Goal: Task Accomplishment & Management: Use online tool/utility

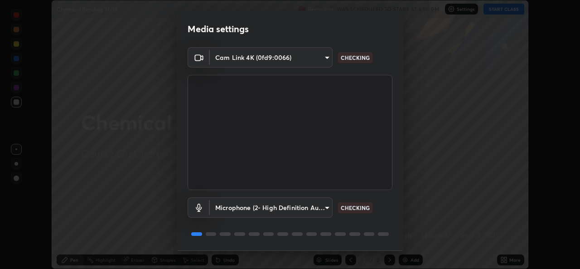
scroll to position [29, 0]
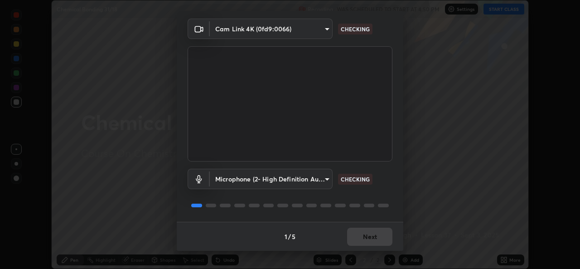
click at [379, 233] on div "1 / 5 Next" at bounding box center [290, 236] width 227 height 29
click at [375, 241] on div "1 / 5 Next" at bounding box center [290, 236] width 227 height 29
click at [367, 242] on div "1 / 5 Next" at bounding box center [290, 236] width 227 height 29
click at [358, 242] on div "1 / 5 Next" at bounding box center [290, 236] width 227 height 29
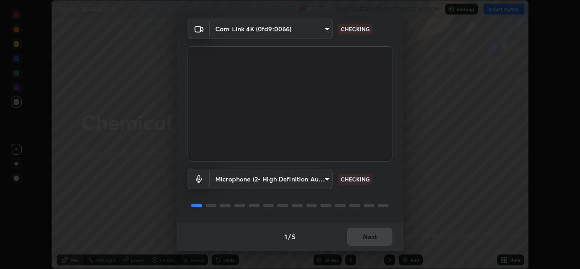
click at [360, 242] on div "1 / 5 Next" at bounding box center [290, 236] width 227 height 29
click at [357, 239] on div "1 / 5 Next" at bounding box center [290, 236] width 227 height 29
click at [355, 239] on div "1 / 5 Next" at bounding box center [290, 236] width 227 height 29
click at [357, 238] on div "1 / 5 Next" at bounding box center [290, 236] width 227 height 29
click at [359, 237] on div "1 / 5 Next" at bounding box center [290, 236] width 227 height 29
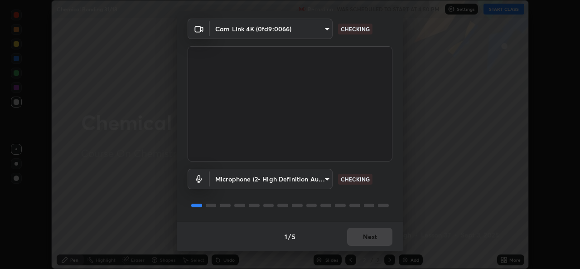
click at [362, 238] on div "1 / 5 Next" at bounding box center [290, 236] width 227 height 29
click at [363, 239] on div "1 / 5 Next" at bounding box center [290, 236] width 227 height 29
click at [363, 242] on div "1 / 5 Next" at bounding box center [290, 236] width 227 height 29
click at [367, 242] on div "1 / 5 Next" at bounding box center [290, 236] width 227 height 29
click at [367, 241] on div "1 / 5 Next" at bounding box center [290, 236] width 227 height 29
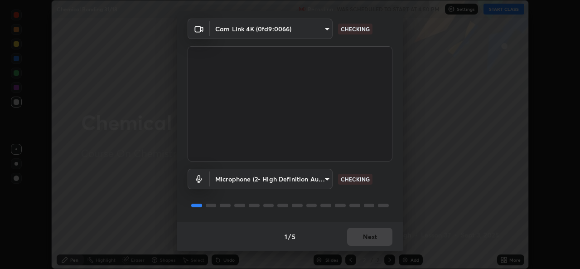
click at [367, 238] on div "1 / 5 Next" at bounding box center [290, 236] width 227 height 29
click at [370, 239] on div "1 / 5 Next" at bounding box center [290, 236] width 227 height 29
click at [371, 237] on div "1 / 5 Next" at bounding box center [290, 236] width 227 height 29
click at [370, 237] on div "1 / 5 Next" at bounding box center [290, 236] width 227 height 29
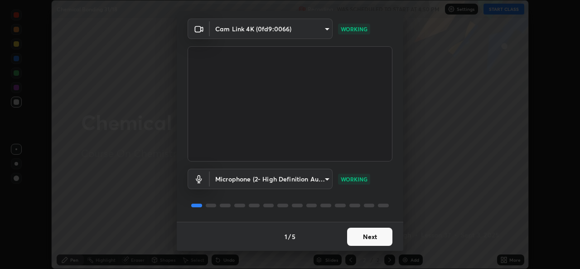
click at [370, 237] on button "Next" at bounding box center [369, 236] width 45 height 18
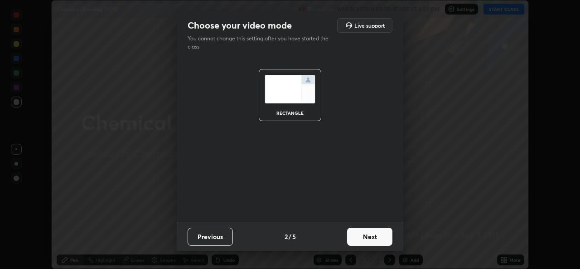
click at [369, 236] on button "Next" at bounding box center [369, 236] width 45 height 18
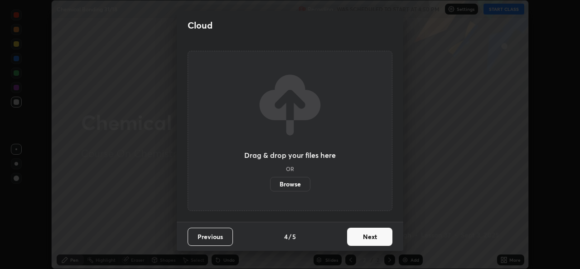
click at [372, 238] on button "Next" at bounding box center [369, 236] width 45 height 18
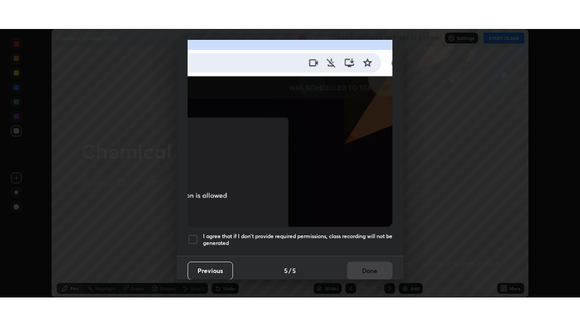
scroll to position [213, 0]
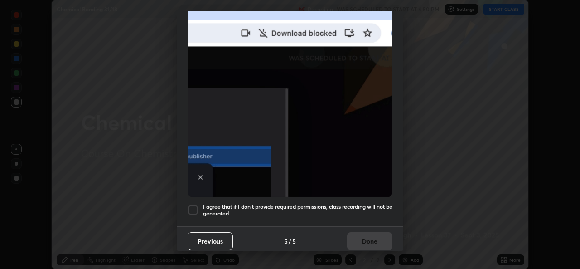
click at [247, 208] on h5 "I agree that if I don't provide required permissions, class recording will not …" at bounding box center [297, 210] width 189 height 14
click at [355, 232] on button "Done" at bounding box center [369, 241] width 45 height 18
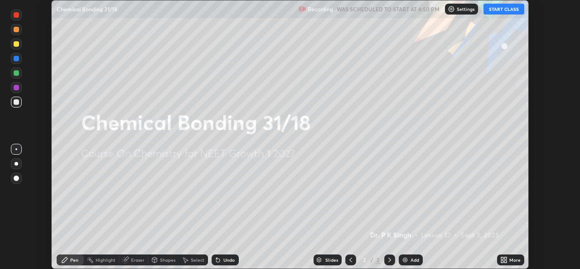
click at [498, 258] on div "More" at bounding box center [510, 259] width 27 height 11
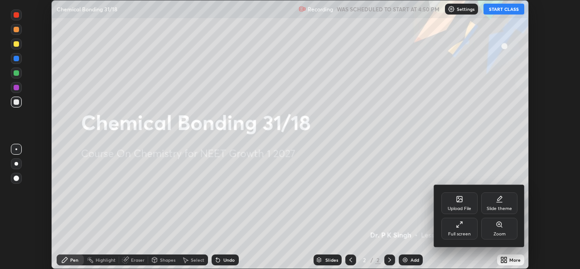
click at [462, 234] on div "Full screen" at bounding box center [459, 234] width 23 height 5
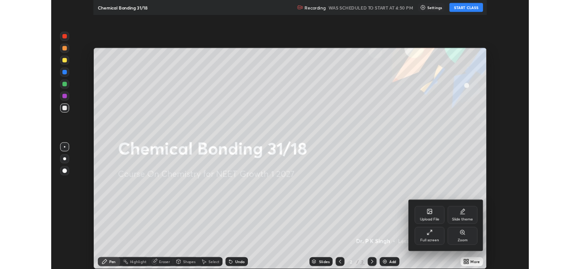
scroll to position [326, 580]
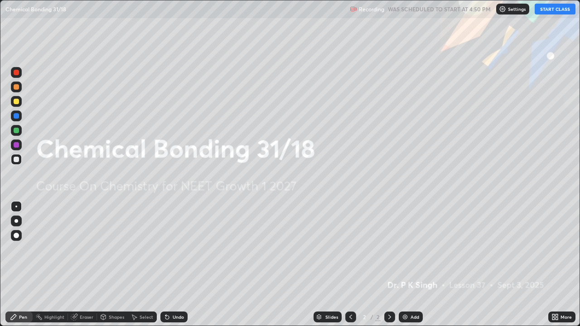
click at [548, 9] on button "START CLASS" at bounding box center [555, 9] width 41 height 11
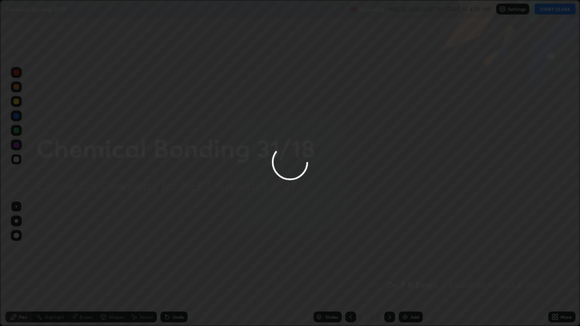
click at [550, 268] on div at bounding box center [290, 163] width 580 height 326
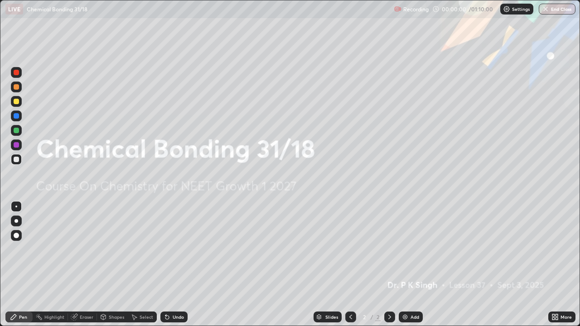
click at [556, 268] on icon at bounding box center [557, 315] width 2 height 2
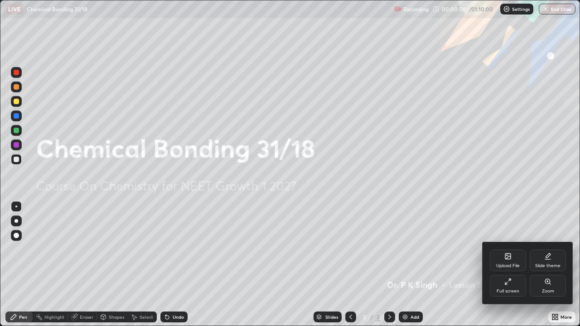
click at [495, 259] on div "Upload File" at bounding box center [508, 261] width 36 height 22
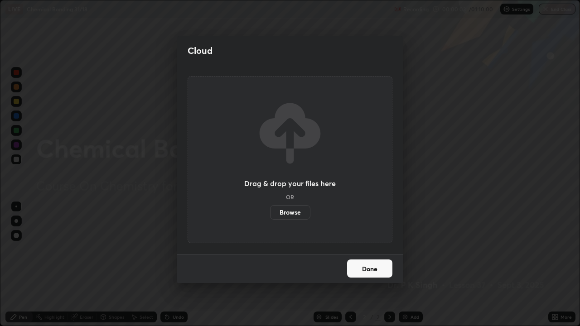
click at [289, 205] on label "Browse" at bounding box center [290, 212] width 40 height 15
click at [270, 205] on input "Browse" at bounding box center [270, 212] width 0 height 15
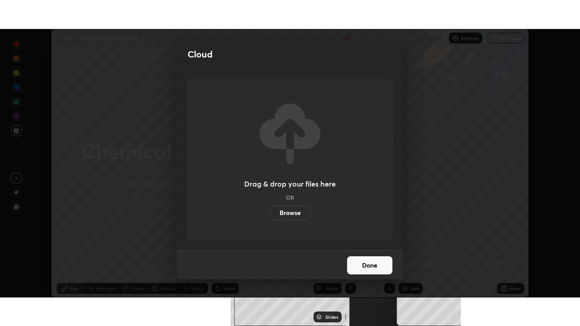
scroll to position [45046, 44734]
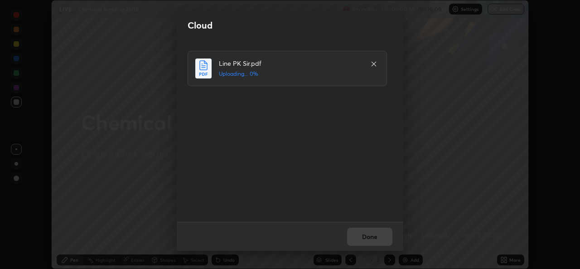
click at [366, 233] on div "Done" at bounding box center [290, 236] width 227 height 29
click at [368, 237] on div "Done" at bounding box center [290, 236] width 227 height 29
click at [368, 234] on div "Done" at bounding box center [290, 236] width 227 height 29
click at [372, 237] on button "Done" at bounding box center [369, 236] width 45 height 18
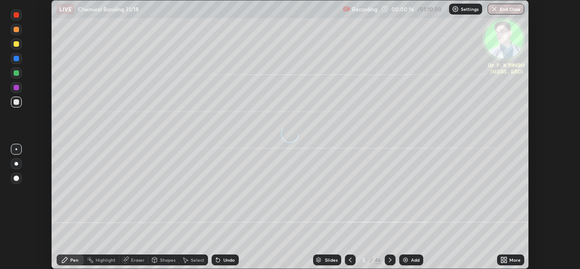
click at [511, 258] on div "More" at bounding box center [514, 259] width 11 height 5
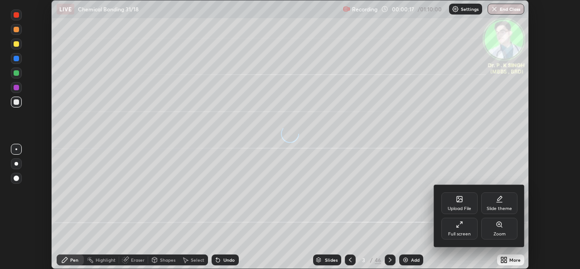
click at [458, 228] on div "Full screen" at bounding box center [459, 229] width 36 height 22
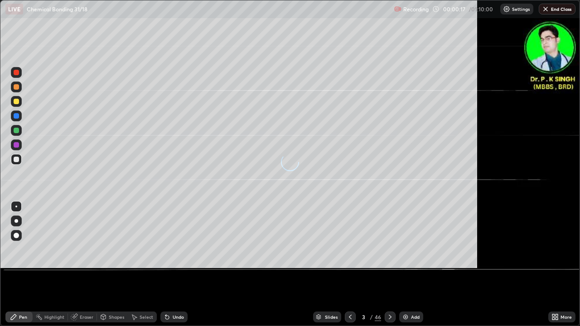
scroll to position [326, 580]
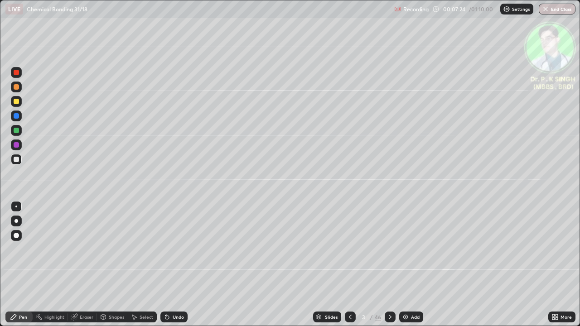
click at [19, 101] on div at bounding box center [16, 101] width 5 height 5
click at [18, 116] on div at bounding box center [16, 115] width 5 height 5
click at [18, 101] on div at bounding box center [16, 101] width 5 height 5
click at [18, 103] on div at bounding box center [16, 101] width 5 height 5
click at [390, 268] on icon at bounding box center [390, 317] width 3 height 5
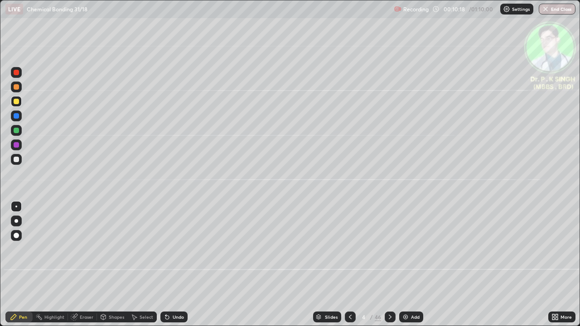
click at [18, 116] on div at bounding box center [16, 115] width 5 height 5
click at [78, 268] on div "Eraser" at bounding box center [82, 317] width 29 height 11
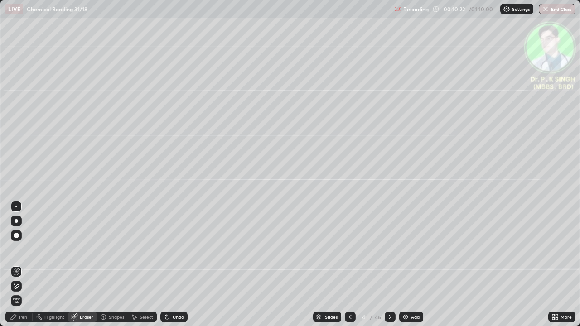
click at [18, 268] on span "Erase all" at bounding box center [16, 300] width 10 height 5
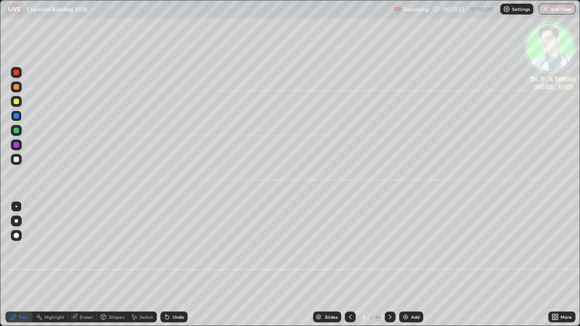
click at [19, 115] on div at bounding box center [16, 115] width 5 height 5
click at [76, 268] on icon at bounding box center [75, 316] width 5 height 5
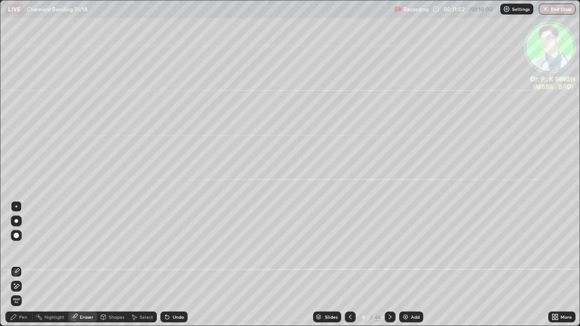
click at [19, 268] on icon at bounding box center [16, 271] width 7 height 7
click at [17, 268] on icon at bounding box center [13, 317] width 7 height 7
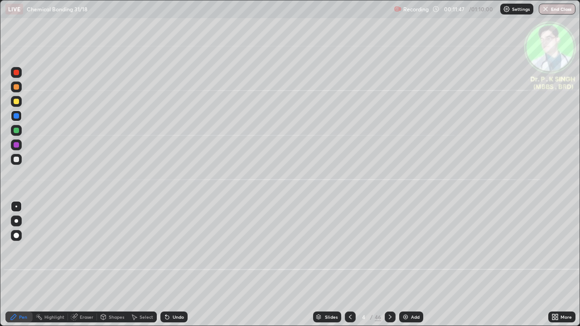
click at [19, 102] on div at bounding box center [16, 101] width 5 height 5
click at [391, 268] on icon at bounding box center [390, 317] width 7 height 7
click at [20, 103] on div at bounding box center [16, 101] width 11 height 11
click at [17, 118] on div at bounding box center [16, 115] width 5 height 5
click at [18, 102] on div at bounding box center [16, 101] width 5 height 5
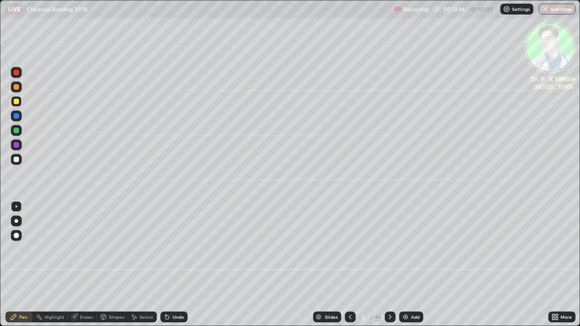
click at [349, 268] on icon at bounding box center [350, 317] width 7 height 7
click at [348, 268] on icon at bounding box center [350, 317] width 7 height 7
click at [389, 268] on icon at bounding box center [390, 317] width 7 height 7
click at [348, 268] on icon at bounding box center [350, 317] width 7 height 7
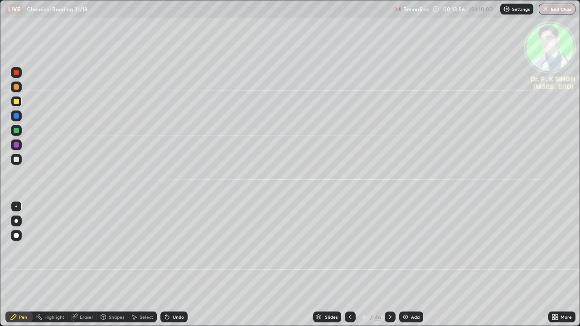
click at [349, 268] on div at bounding box center [350, 317] width 11 height 11
click at [349, 268] on icon at bounding box center [350, 317] width 7 height 7
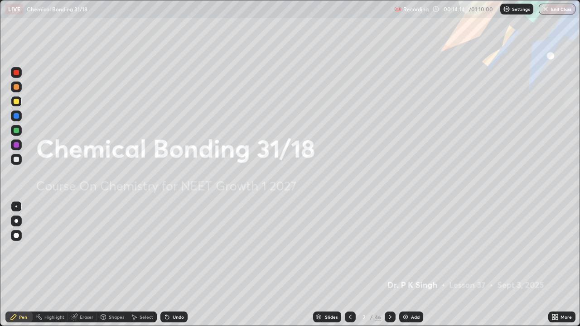
click at [388, 268] on icon at bounding box center [390, 317] width 7 height 7
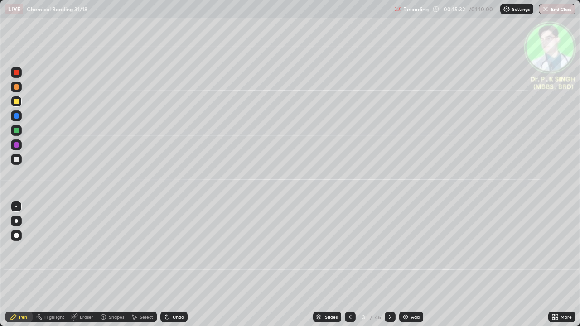
click at [389, 268] on icon at bounding box center [390, 317] width 3 height 5
click at [348, 268] on icon at bounding box center [350, 317] width 7 height 7
click at [391, 268] on icon at bounding box center [390, 317] width 7 height 7
click at [389, 268] on icon at bounding box center [390, 317] width 3 height 5
click at [387, 268] on icon at bounding box center [390, 317] width 7 height 7
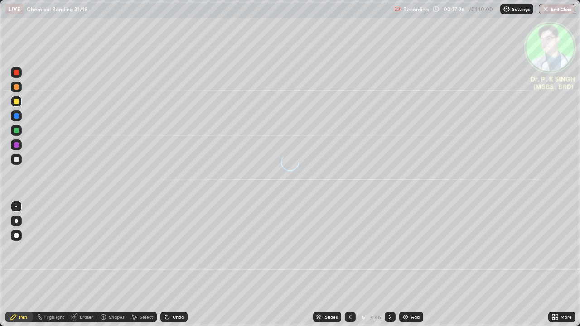
click at [347, 268] on icon at bounding box center [350, 317] width 7 height 7
click at [389, 268] on div at bounding box center [390, 317] width 11 height 11
click at [18, 116] on div at bounding box center [16, 115] width 5 height 5
click at [19, 103] on div at bounding box center [16, 101] width 11 height 11
click at [349, 268] on icon at bounding box center [350, 317] width 7 height 7
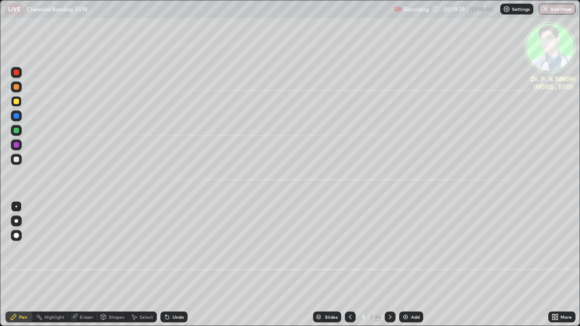
click at [349, 268] on icon at bounding box center [350, 317] width 7 height 7
click at [390, 268] on div at bounding box center [390, 317] width 11 height 11
click at [385, 268] on div at bounding box center [390, 317] width 11 height 11
click at [389, 268] on icon at bounding box center [390, 317] width 7 height 7
click at [348, 268] on div at bounding box center [350, 317] width 11 height 11
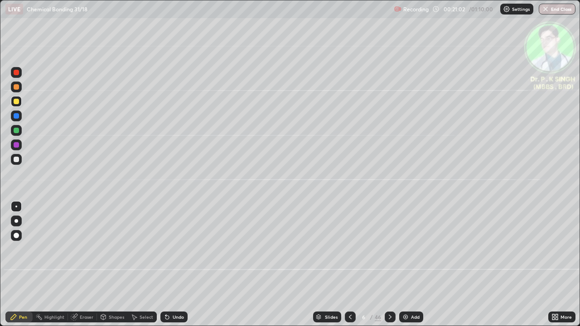
click at [392, 268] on icon at bounding box center [390, 317] width 7 height 7
click at [18, 116] on div at bounding box center [16, 115] width 5 height 5
click at [19, 112] on div at bounding box center [16, 116] width 11 height 11
click at [389, 268] on icon at bounding box center [390, 317] width 7 height 7
click at [16, 101] on div at bounding box center [16, 101] width 5 height 5
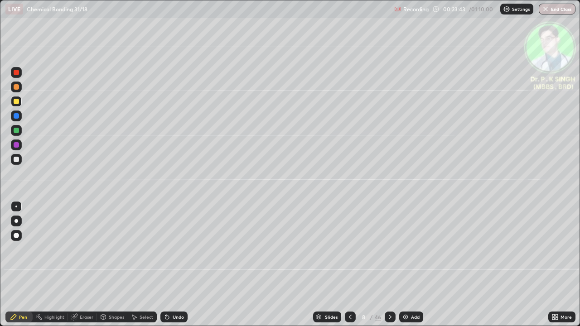
click at [18, 116] on div at bounding box center [16, 115] width 5 height 5
click at [389, 268] on div at bounding box center [390, 317] width 11 height 18
click at [19, 119] on div at bounding box center [16, 116] width 11 height 11
click at [389, 268] on icon at bounding box center [390, 317] width 7 height 7
click at [388, 268] on div at bounding box center [390, 317] width 11 height 11
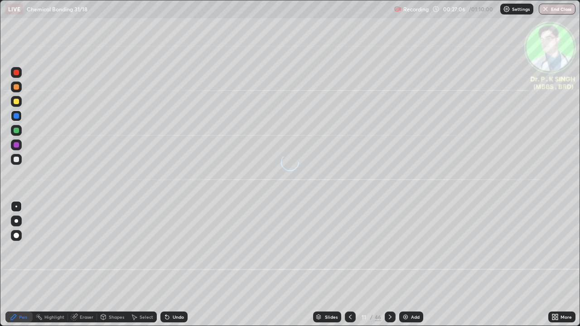
click at [352, 268] on div at bounding box center [350, 317] width 11 height 18
click at [351, 268] on div at bounding box center [350, 317] width 11 height 11
click at [393, 268] on div at bounding box center [390, 317] width 11 height 11
click at [74, 268] on icon at bounding box center [74, 317] width 6 height 6
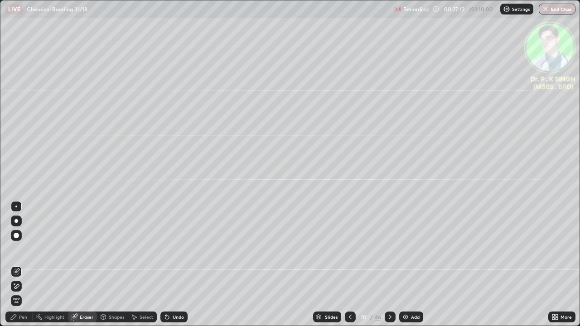
click at [16, 268] on span "Erase all" at bounding box center [16, 300] width 10 height 5
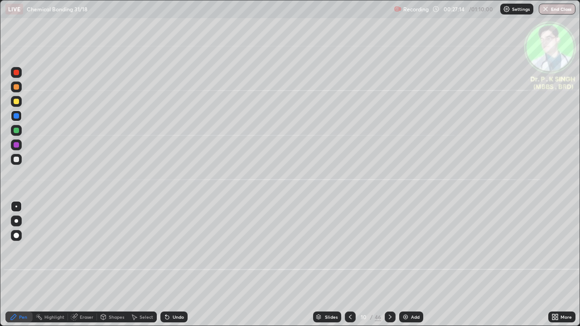
click at [19, 102] on div at bounding box center [16, 101] width 5 height 5
click at [392, 268] on icon at bounding box center [390, 317] width 7 height 7
click at [18, 102] on div at bounding box center [16, 101] width 5 height 5
click at [350, 268] on icon at bounding box center [350, 317] width 7 height 7
click at [389, 268] on icon at bounding box center [390, 317] width 7 height 7
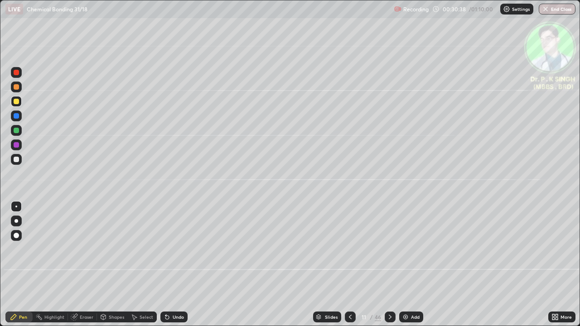
click at [389, 268] on icon at bounding box center [390, 317] width 7 height 7
click at [17, 116] on div at bounding box center [16, 115] width 5 height 5
click at [18, 103] on div at bounding box center [16, 101] width 5 height 5
click at [17, 102] on div at bounding box center [16, 101] width 5 height 5
click at [387, 268] on icon at bounding box center [390, 317] width 7 height 7
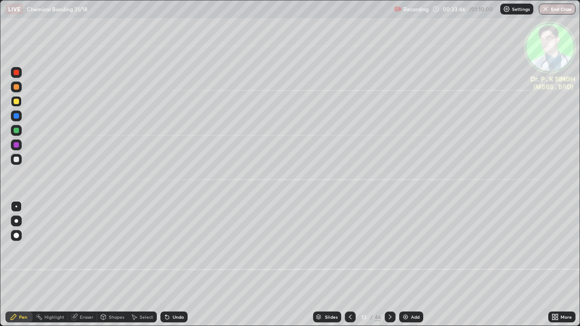
click at [19, 116] on div at bounding box center [16, 115] width 5 height 5
click at [19, 99] on div at bounding box center [16, 101] width 11 height 11
click at [389, 268] on icon at bounding box center [390, 317] width 7 height 7
click at [390, 268] on div at bounding box center [390, 317] width 11 height 11
click at [15, 102] on div at bounding box center [16, 101] width 5 height 5
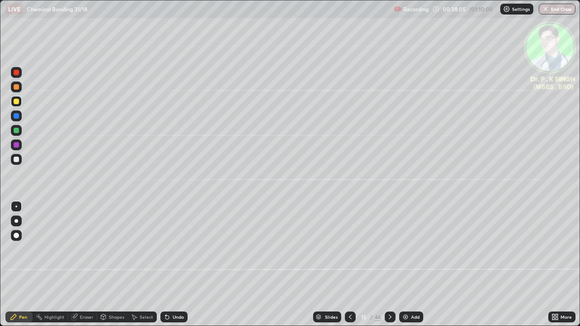
click at [16, 103] on div at bounding box center [16, 101] width 5 height 5
click at [390, 268] on icon at bounding box center [390, 317] width 7 height 7
click at [19, 101] on div at bounding box center [16, 101] width 11 height 11
click at [387, 268] on icon at bounding box center [390, 317] width 7 height 7
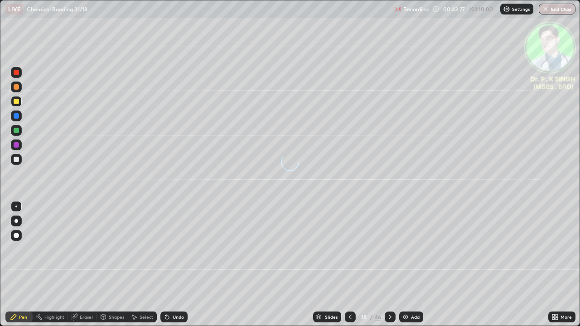
click at [19, 101] on div at bounding box center [16, 101] width 5 height 5
click at [390, 268] on icon at bounding box center [390, 317] width 7 height 7
click at [349, 268] on icon at bounding box center [350, 317] width 7 height 7
click at [390, 268] on icon at bounding box center [390, 317] width 7 height 7
click at [351, 268] on icon at bounding box center [350, 317] width 7 height 7
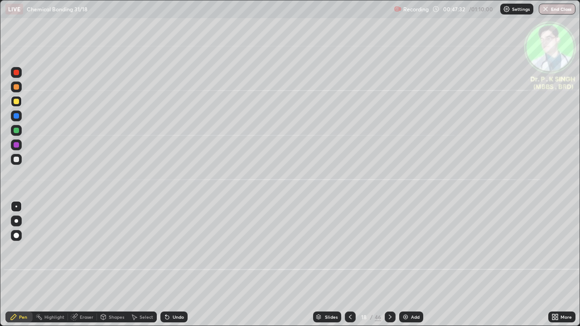
click at [391, 268] on icon at bounding box center [390, 317] width 7 height 7
click at [74, 268] on icon at bounding box center [74, 317] width 6 height 6
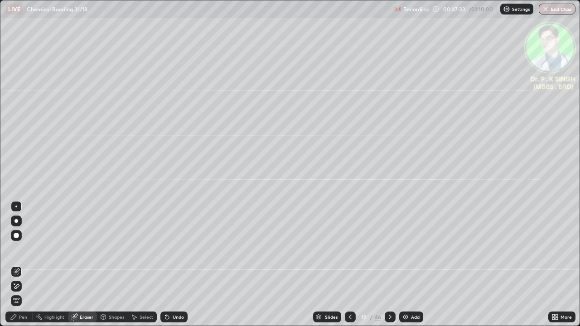
click at [18, 268] on span "Erase all" at bounding box center [16, 300] width 10 height 5
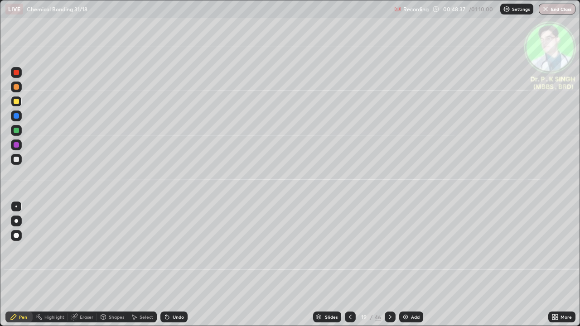
click at [387, 268] on icon at bounding box center [390, 317] width 7 height 7
click at [349, 268] on icon at bounding box center [350, 317] width 7 height 7
click at [389, 268] on div at bounding box center [390, 317] width 11 height 18
click at [385, 268] on div at bounding box center [390, 317] width 11 height 11
click at [349, 268] on icon at bounding box center [350, 317] width 7 height 7
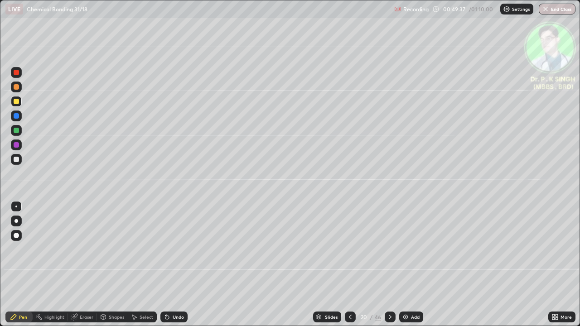
click at [389, 268] on icon at bounding box center [390, 317] width 3 height 5
click at [21, 101] on div at bounding box center [16, 101] width 11 height 11
click at [388, 268] on icon at bounding box center [390, 317] width 7 height 7
click at [19, 116] on div at bounding box center [16, 116] width 11 height 11
click at [17, 129] on div at bounding box center [16, 130] width 5 height 5
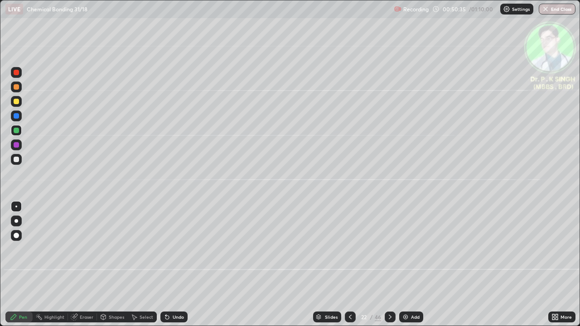
click at [20, 101] on div at bounding box center [16, 101] width 11 height 11
click at [19, 131] on div at bounding box center [16, 130] width 11 height 11
click at [389, 268] on icon at bounding box center [390, 317] width 7 height 7
click at [393, 17] on div "LIVE Chemical Bonding 31/18 Recording 00:53:30 / 01:10:00 Settings End Class" at bounding box center [290, 9] width 570 height 18
click at [347, 268] on icon at bounding box center [350, 317] width 7 height 7
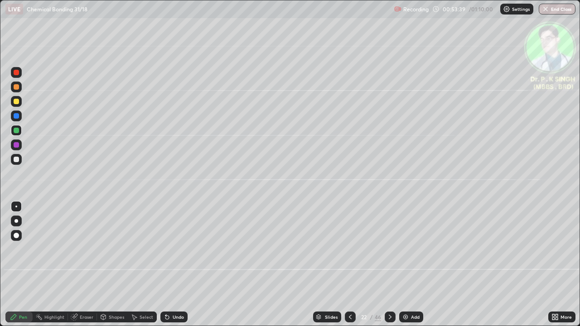
click at [389, 268] on div at bounding box center [390, 317] width 11 height 11
click at [69, 268] on div "Eraser" at bounding box center [82, 317] width 29 height 11
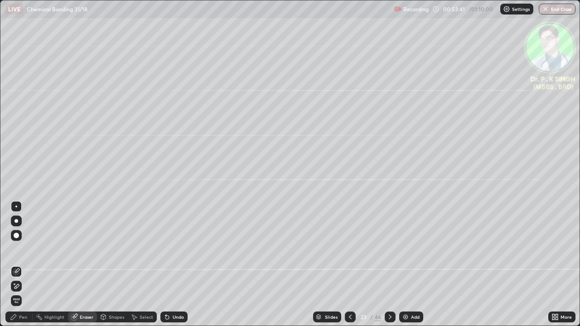
click at [19, 268] on span "Erase all" at bounding box center [16, 300] width 10 height 5
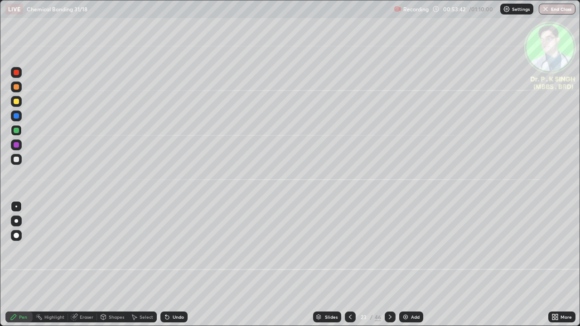
click at [16, 268] on div "Pen" at bounding box center [18, 317] width 27 height 11
click at [17, 116] on div at bounding box center [16, 115] width 5 height 5
click at [77, 268] on div "Eraser" at bounding box center [82, 317] width 29 height 18
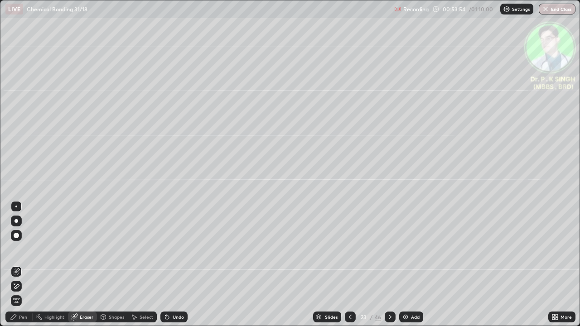
click at [19, 268] on span "Erase all" at bounding box center [16, 300] width 10 height 5
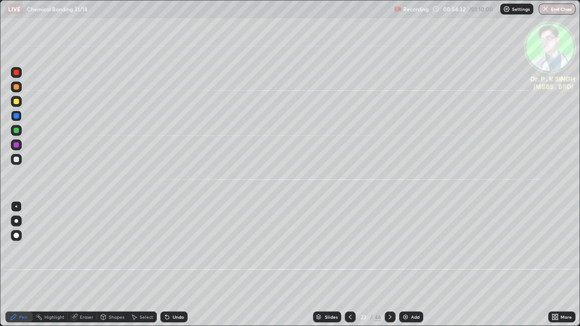
click at [17, 102] on div at bounding box center [16, 101] width 5 height 5
click at [15, 116] on div at bounding box center [16, 115] width 5 height 5
click at [389, 268] on icon at bounding box center [390, 317] width 7 height 7
click at [77, 268] on icon at bounding box center [75, 316] width 5 height 5
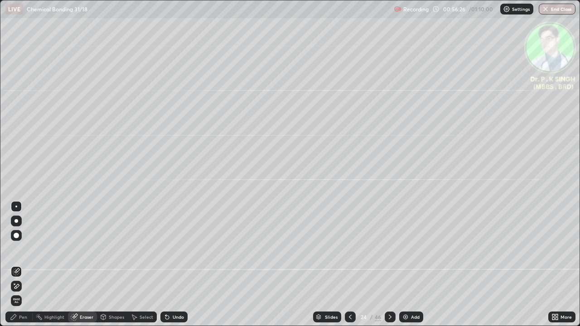
click at [17, 268] on icon at bounding box center [17, 271] width 5 height 5
click at [19, 268] on div "Pen" at bounding box center [23, 317] width 8 height 5
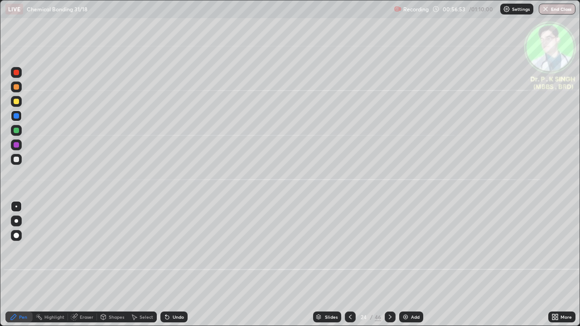
click at [390, 268] on icon at bounding box center [390, 317] width 7 height 7
click at [19, 116] on div at bounding box center [16, 116] width 11 height 11
click at [78, 268] on div "Eraser" at bounding box center [82, 317] width 29 height 11
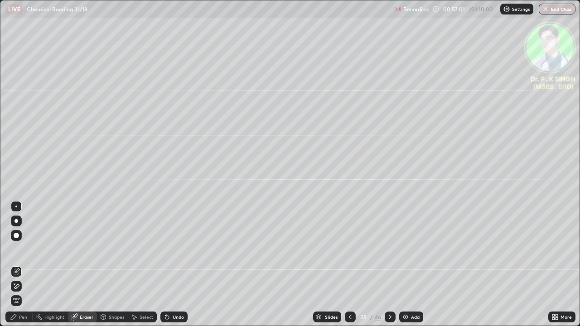
click at [19, 268] on icon at bounding box center [16, 271] width 7 height 7
click at [348, 268] on icon at bounding box center [350, 317] width 7 height 7
click at [389, 268] on div at bounding box center [390, 317] width 11 height 11
click at [16, 268] on div "Pen" at bounding box center [18, 317] width 27 height 11
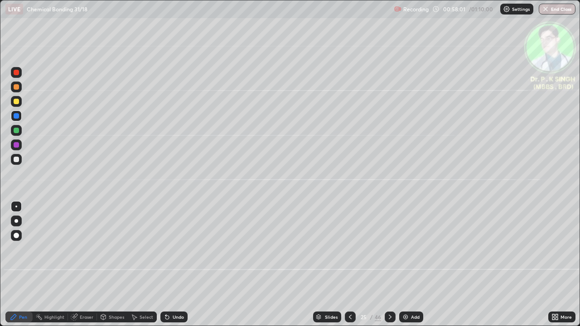
click at [72, 268] on icon at bounding box center [74, 317] width 6 height 6
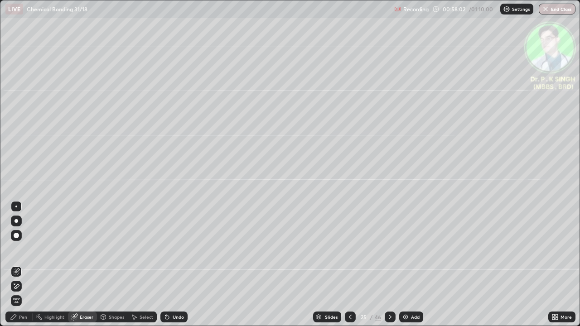
click at [19, 268] on icon at bounding box center [16, 271] width 7 height 7
click at [15, 268] on icon at bounding box center [13, 316] width 5 height 5
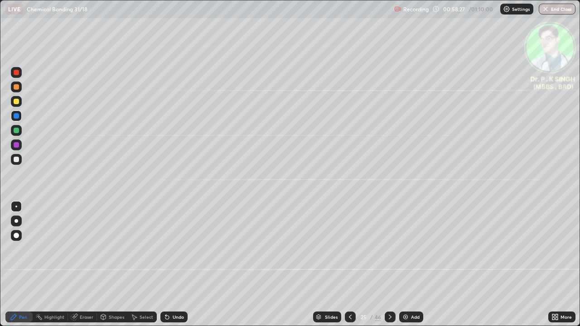
click at [72, 268] on icon at bounding box center [74, 317] width 6 height 6
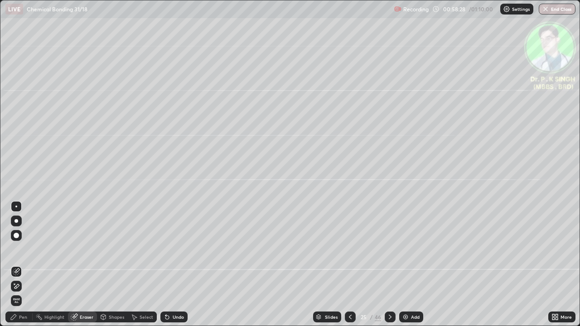
click at [15, 268] on icon at bounding box center [16, 271] width 7 height 7
click at [18, 268] on div "Pen" at bounding box center [18, 317] width 27 height 11
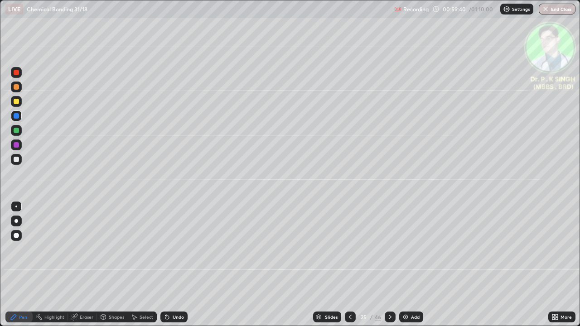
click at [349, 268] on icon at bounding box center [350, 317] width 7 height 7
click at [390, 268] on icon at bounding box center [390, 317] width 7 height 7
click at [389, 268] on div at bounding box center [390, 317] width 11 height 11
click at [386, 268] on div at bounding box center [390, 317] width 11 height 18
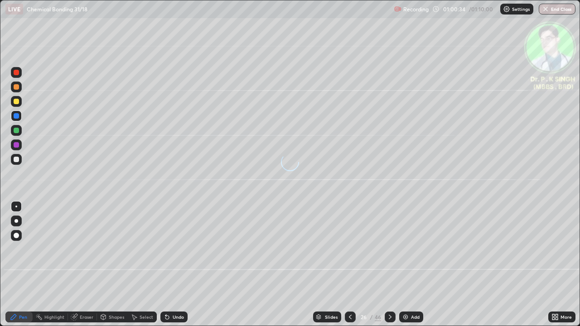
click at [20, 116] on div at bounding box center [16, 116] width 11 height 11
click at [349, 268] on icon at bounding box center [350, 317] width 7 height 7
click at [345, 268] on div at bounding box center [350, 317] width 11 height 11
click at [391, 268] on icon at bounding box center [390, 317] width 7 height 7
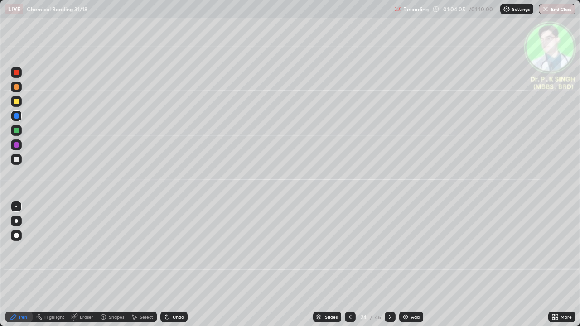
click at [388, 268] on icon at bounding box center [390, 317] width 7 height 7
click at [390, 268] on icon at bounding box center [390, 317] width 7 height 7
click at [390, 268] on icon at bounding box center [390, 317] width 3 height 5
click at [349, 268] on icon at bounding box center [350, 317] width 7 height 7
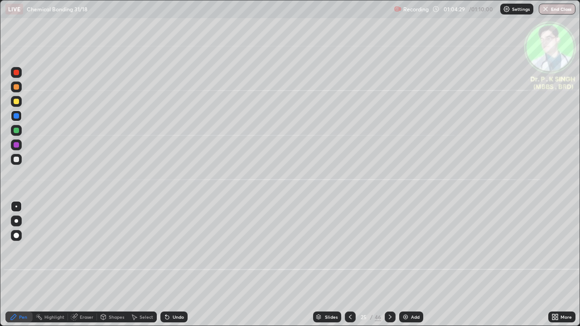
click at [349, 268] on icon at bounding box center [350, 317] width 7 height 7
click at [486, 7] on div "/ 01:10:00" at bounding box center [482, 8] width 28 height 5
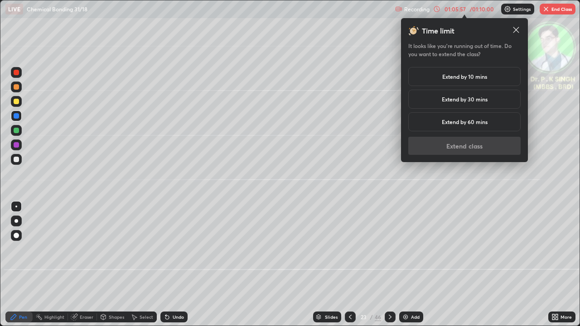
click at [492, 74] on div "Extend by 10 mins" at bounding box center [464, 76] width 112 height 19
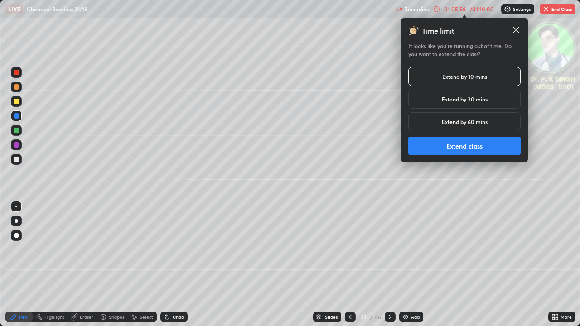
click at [486, 145] on button "Extend class" at bounding box center [464, 146] width 112 height 18
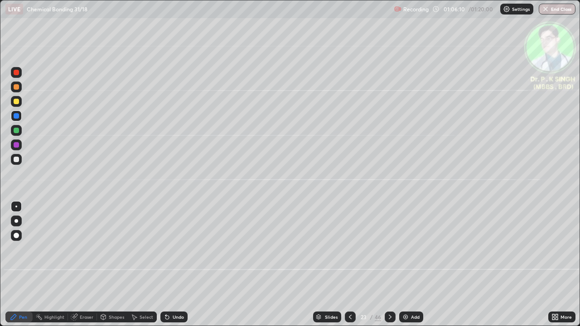
click at [388, 268] on icon at bounding box center [390, 317] width 7 height 7
click at [387, 268] on icon at bounding box center [390, 317] width 7 height 7
click at [347, 268] on icon at bounding box center [350, 317] width 7 height 7
click at [389, 268] on icon at bounding box center [390, 317] width 7 height 7
click at [348, 268] on icon at bounding box center [350, 317] width 7 height 7
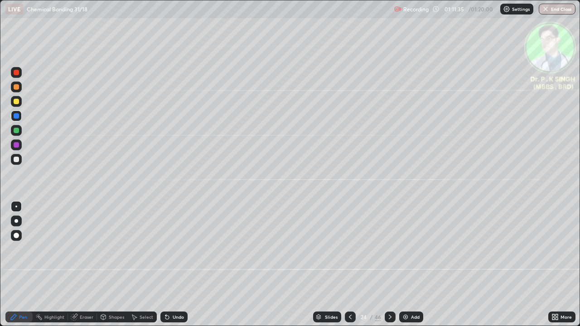
click at [349, 268] on icon at bounding box center [350, 317] width 3 height 5
click at [389, 268] on icon at bounding box center [390, 317] width 7 height 7
click at [349, 268] on icon at bounding box center [350, 317] width 7 height 7
click at [389, 268] on icon at bounding box center [390, 317] width 7 height 7
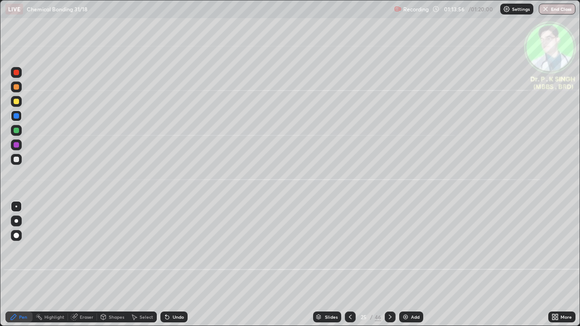
click at [390, 268] on icon at bounding box center [390, 317] width 7 height 7
click at [348, 268] on icon at bounding box center [350, 317] width 7 height 7
click at [349, 268] on icon at bounding box center [350, 317] width 7 height 7
click at [389, 268] on icon at bounding box center [390, 317] width 7 height 7
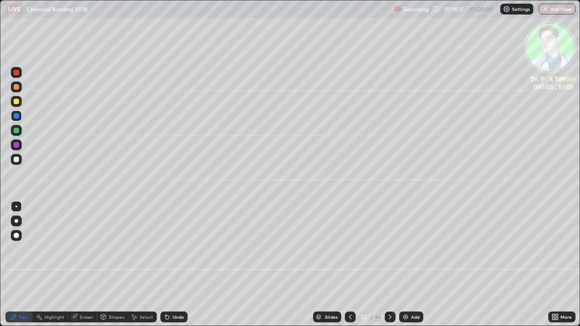
click at [389, 268] on icon at bounding box center [390, 317] width 3 height 5
click at [385, 268] on div at bounding box center [390, 317] width 11 height 11
click at [378, 268] on div "46" at bounding box center [378, 317] width 6 height 8
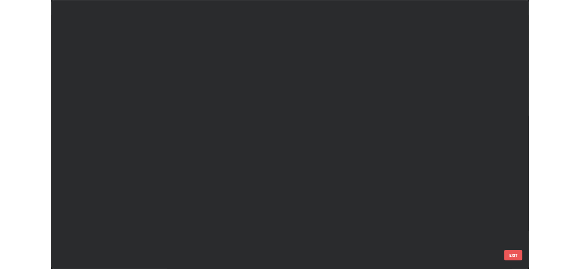
scroll to position [323, 575]
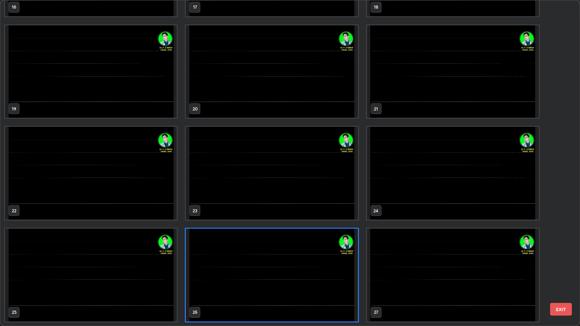
click at [290, 268] on img "grid" at bounding box center [272, 275] width 172 height 93
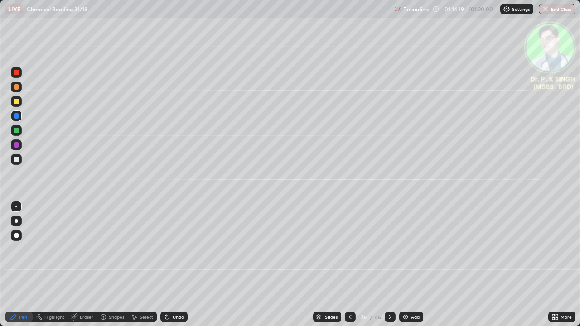
click at [298, 268] on img "grid" at bounding box center [272, 275] width 172 height 93
click at [558, 9] on button "End Class" at bounding box center [557, 9] width 37 height 11
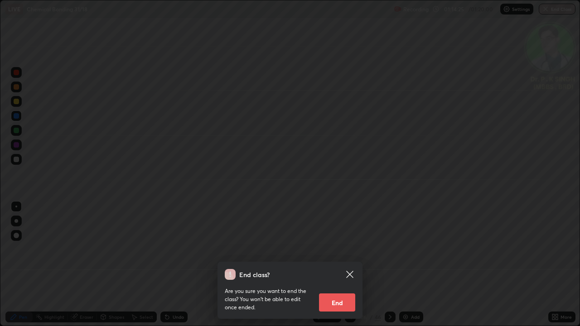
click at [331, 268] on button "End" at bounding box center [337, 303] width 36 height 18
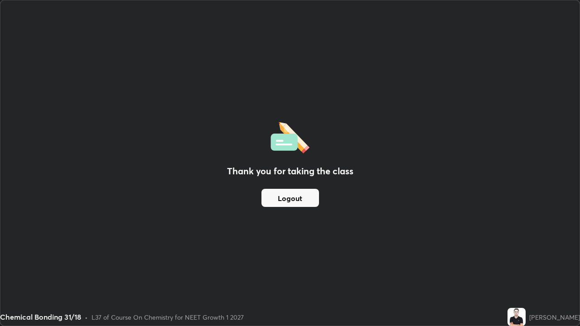
click at [313, 192] on button "Logout" at bounding box center [290, 198] width 58 height 18
click at [302, 199] on button "Logout" at bounding box center [290, 198] width 58 height 18
click at [298, 200] on button "Logout" at bounding box center [290, 198] width 58 height 18
click at [293, 259] on div "Thank you for taking the class Logout" at bounding box center [289, 162] width 579 height 325
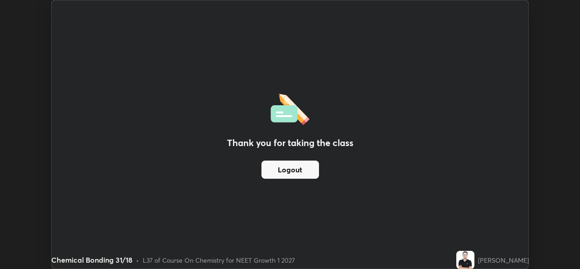
scroll to position [45046, 44734]
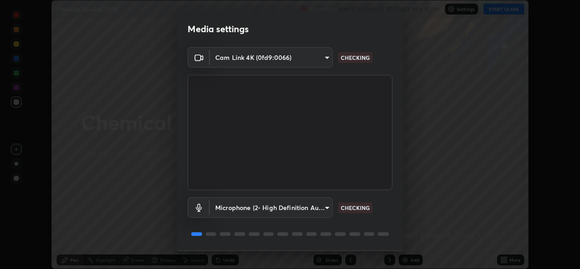
scroll to position [29, 0]
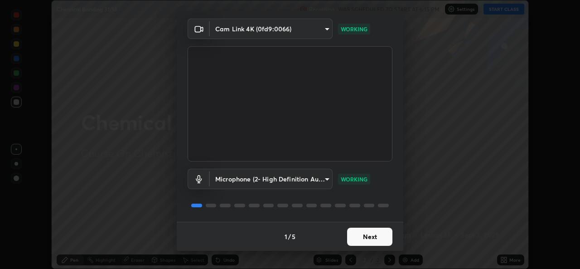
click at [354, 235] on button "Next" at bounding box center [369, 236] width 45 height 18
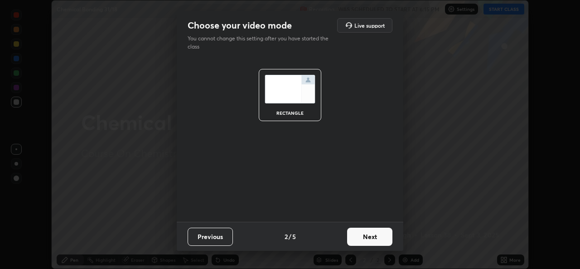
click at [365, 239] on button "Next" at bounding box center [369, 236] width 45 height 18
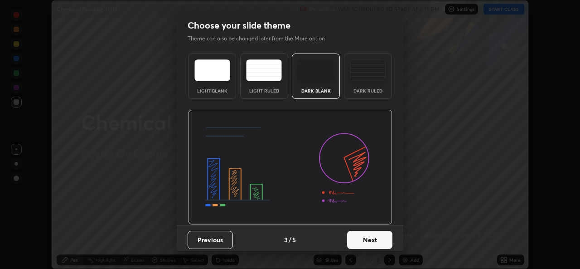
click at [369, 245] on button "Next" at bounding box center [369, 240] width 45 height 18
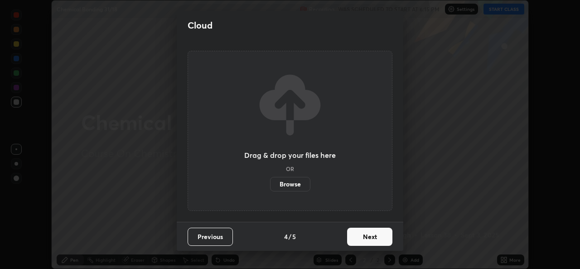
click at [369, 241] on button "Next" at bounding box center [369, 236] width 45 height 18
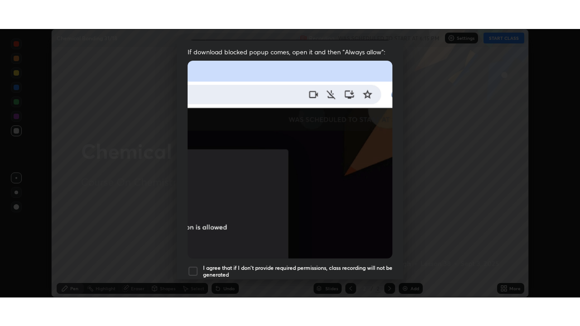
scroll to position [213, 0]
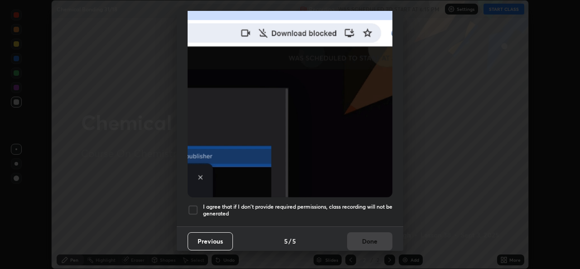
click at [314, 211] on h5 "I agree that if I don't provide required permissions, class recording will not …" at bounding box center [297, 210] width 189 height 14
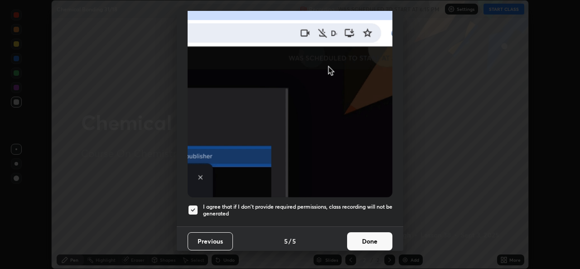
click at [356, 234] on button "Done" at bounding box center [369, 241] width 45 height 18
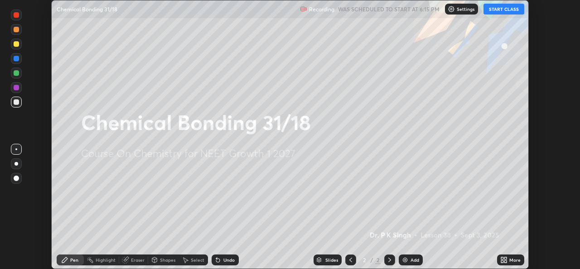
click at [507, 255] on div "More" at bounding box center [510, 259] width 27 height 11
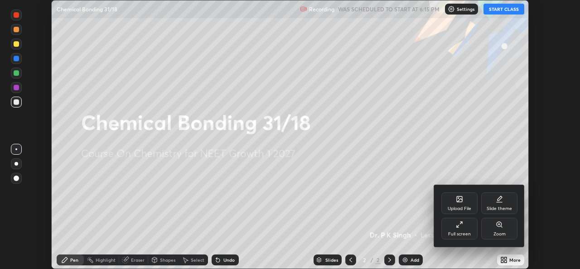
click at [456, 233] on div "Full screen" at bounding box center [459, 234] width 23 height 5
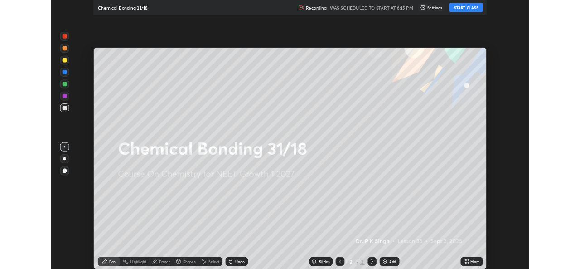
scroll to position [326, 580]
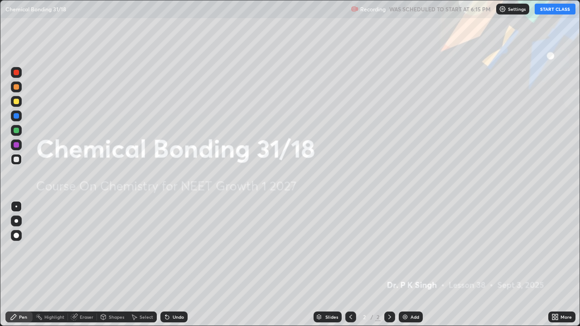
click at [555, 9] on button "START CLASS" at bounding box center [555, 9] width 41 height 11
click at [557, 268] on icon at bounding box center [557, 319] width 2 height 2
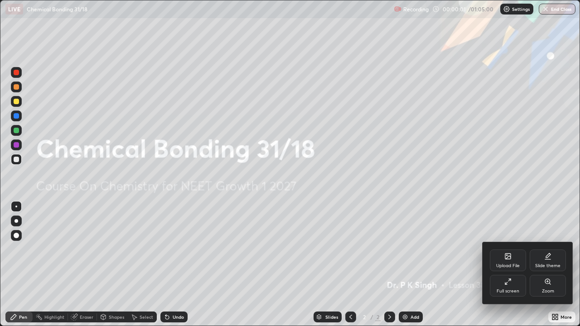
click at [509, 264] on div "Upload File" at bounding box center [508, 266] width 24 height 5
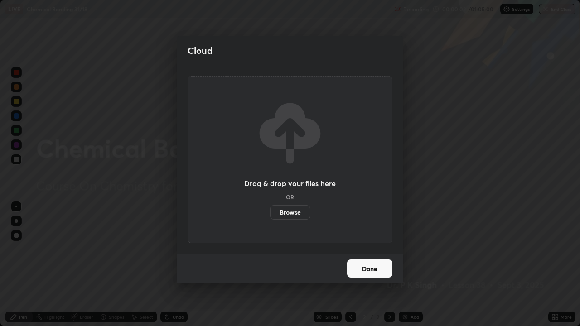
click at [292, 214] on label "Browse" at bounding box center [290, 212] width 40 height 15
click at [270, 214] on input "Browse" at bounding box center [270, 212] width 0 height 15
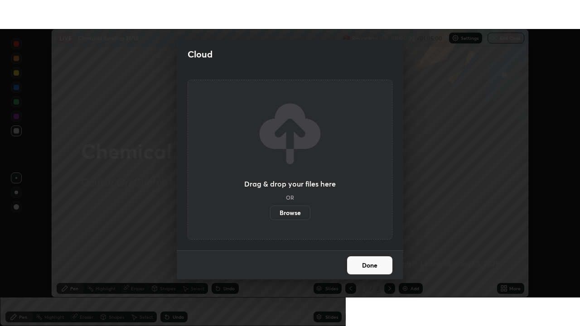
scroll to position [45046, 44734]
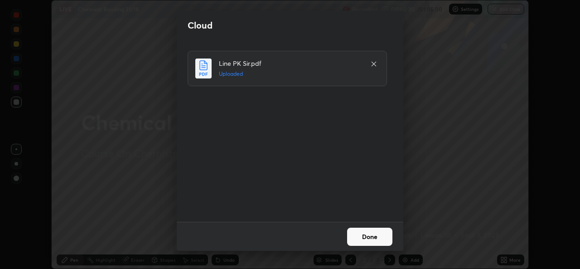
click at [362, 234] on button "Done" at bounding box center [369, 236] width 45 height 18
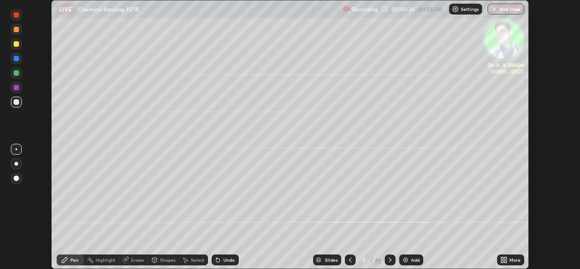
click at [512, 261] on div "More" at bounding box center [514, 259] width 11 height 5
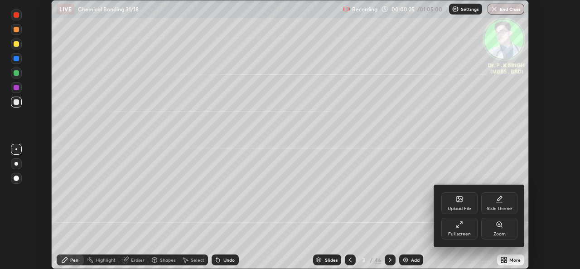
click at [462, 223] on icon at bounding box center [459, 224] width 7 height 7
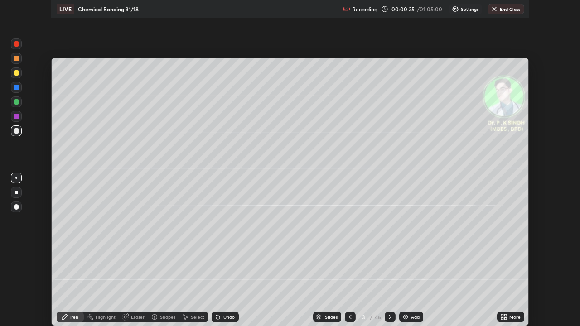
scroll to position [326, 580]
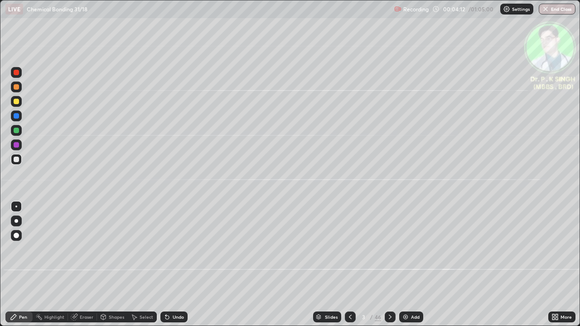
click at [19, 102] on div at bounding box center [16, 101] width 11 height 11
click at [76, 268] on icon at bounding box center [74, 317] width 7 height 7
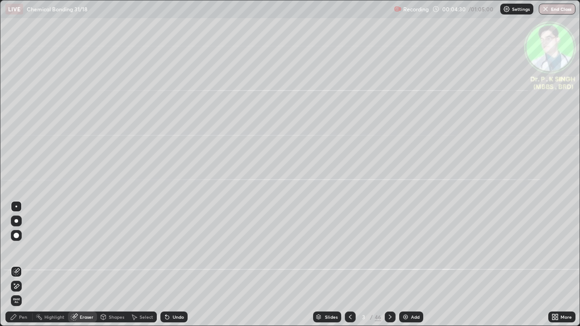
click at [18, 268] on icon at bounding box center [16, 287] width 7 height 8
click at [17, 268] on div "Pen" at bounding box center [18, 317] width 27 height 11
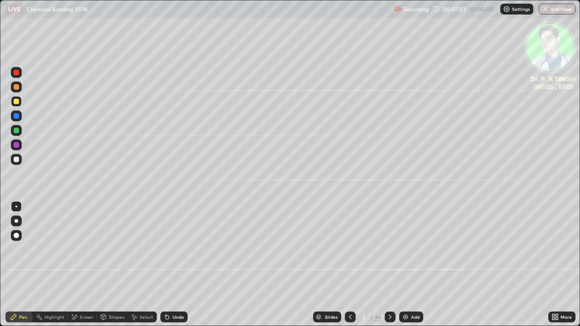
click at [19, 102] on div at bounding box center [16, 101] width 11 height 11
click at [18, 102] on div at bounding box center [16, 101] width 5 height 5
click at [388, 268] on div at bounding box center [390, 317] width 11 height 11
click at [19, 103] on div at bounding box center [16, 101] width 11 height 11
click at [385, 268] on div at bounding box center [390, 317] width 11 height 18
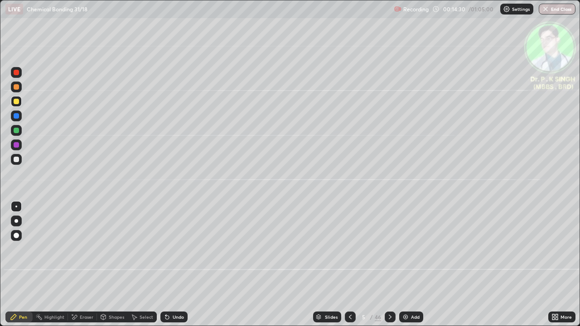
click at [351, 268] on icon at bounding box center [350, 317] width 7 height 7
click at [389, 268] on icon at bounding box center [390, 317] width 7 height 7
click at [79, 268] on div "Eraser" at bounding box center [82, 317] width 29 height 11
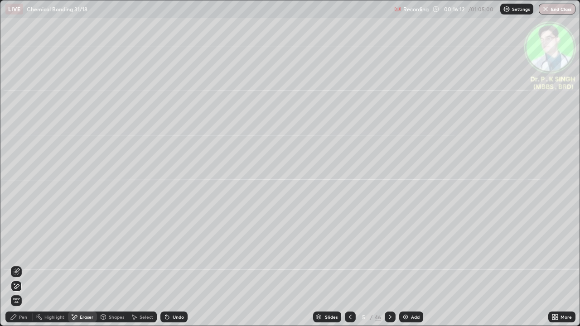
click at [16, 268] on span "Erase all" at bounding box center [16, 300] width 10 height 5
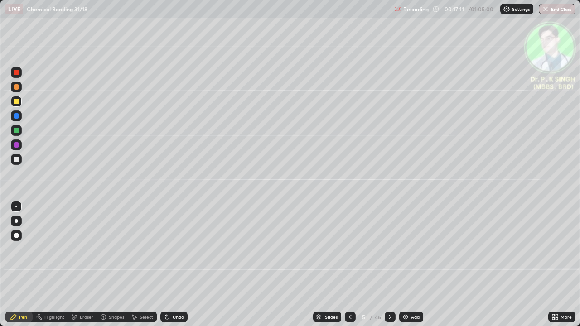
click at [350, 268] on icon at bounding box center [350, 317] width 7 height 7
click at [389, 268] on icon at bounding box center [390, 317] width 3 height 5
click at [387, 268] on icon at bounding box center [390, 317] width 7 height 7
click at [388, 268] on icon at bounding box center [390, 317] width 7 height 7
click at [349, 268] on icon at bounding box center [350, 317] width 3 height 5
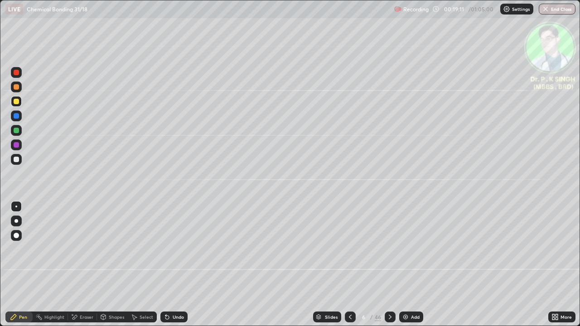
click at [389, 268] on icon at bounding box center [390, 317] width 7 height 7
click at [19, 101] on div at bounding box center [16, 101] width 11 height 11
click at [350, 268] on icon at bounding box center [350, 317] width 7 height 7
click at [389, 268] on icon at bounding box center [390, 317] width 7 height 7
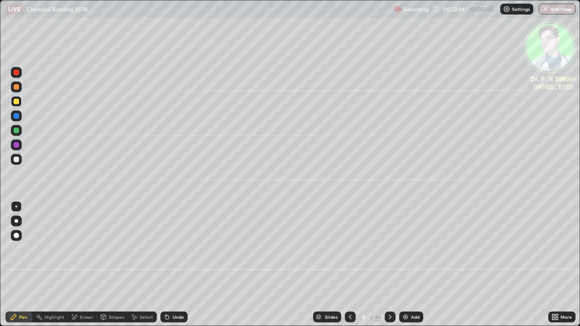
click at [349, 268] on icon at bounding box center [350, 317] width 7 height 7
click at [348, 268] on div at bounding box center [350, 317] width 11 height 11
click at [390, 268] on icon at bounding box center [390, 317] width 3 height 5
click at [387, 268] on icon at bounding box center [390, 317] width 7 height 7
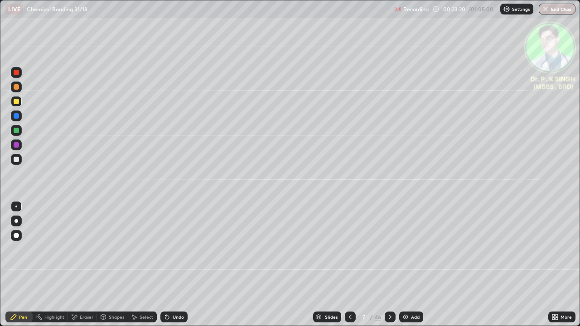
click at [389, 268] on icon at bounding box center [390, 317] width 7 height 7
click at [389, 268] on icon at bounding box center [390, 317] width 3 height 5
click at [17, 116] on div at bounding box center [16, 115] width 5 height 5
click at [17, 115] on div at bounding box center [16, 115] width 5 height 5
click at [22, 102] on div at bounding box center [16, 101] width 15 height 15
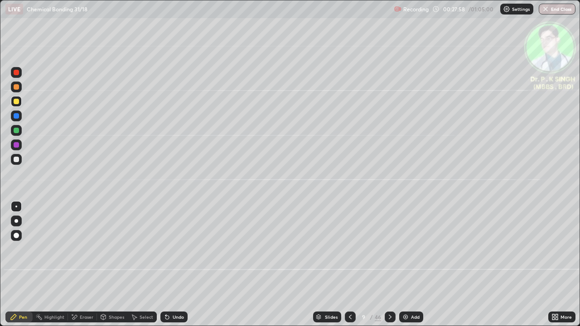
click at [71, 268] on icon at bounding box center [74, 318] width 7 height 8
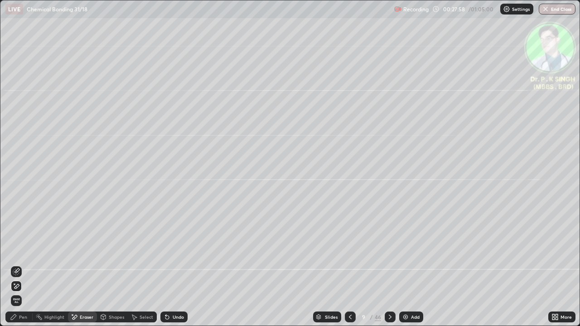
click at [16, 268] on icon at bounding box center [16, 271] width 7 height 7
click at [19, 268] on div "Pen" at bounding box center [23, 317] width 8 height 5
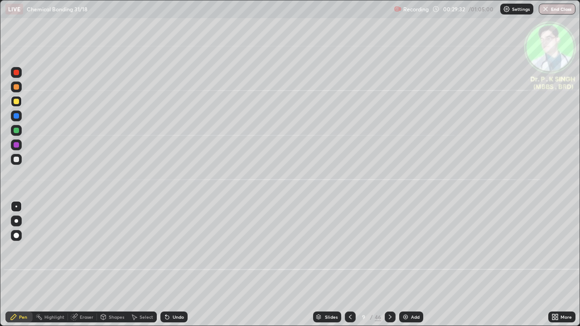
click at [388, 268] on icon at bounding box center [390, 317] width 7 height 7
click at [19, 104] on div at bounding box center [16, 101] width 11 height 11
click at [83, 268] on div "Eraser" at bounding box center [82, 317] width 29 height 11
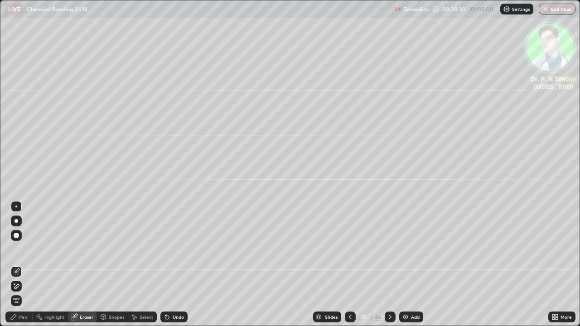
click at [18, 268] on icon at bounding box center [16, 287] width 7 height 8
click at [22, 268] on div "Pen" at bounding box center [23, 317] width 8 height 5
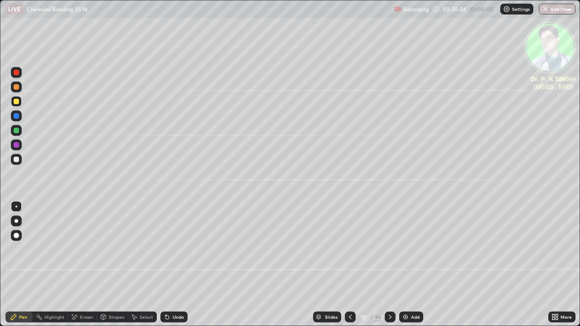
click at [19, 268] on div "Pen" at bounding box center [18, 317] width 27 height 11
click at [388, 268] on icon at bounding box center [390, 317] width 7 height 7
click at [349, 268] on icon at bounding box center [350, 317] width 7 height 7
click at [390, 268] on icon at bounding box center [390, 317] width 7 height 7
click at [379, 268] on div "46" at bounding box center [378, 317] width 6 height 8
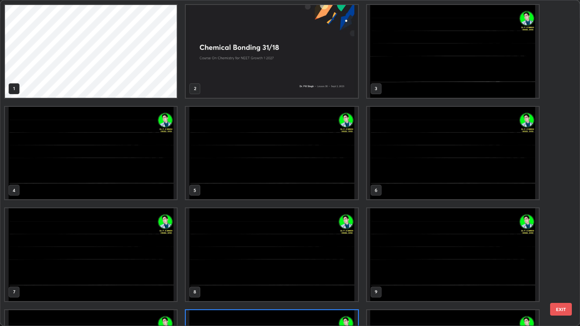
scroll to position [323, 575]
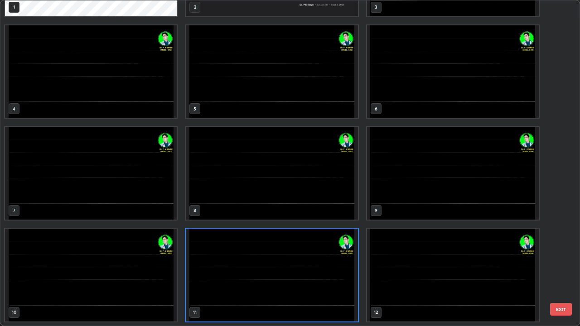
click at [298, 268] on img "grid" at bounding box center [272, 275] width 172 height 93
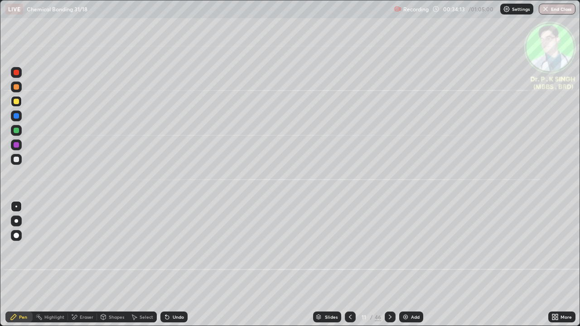
click at [299, 268] on img "grid" at bounding box center [272, 275] width 172 height 93
click at [300, 268] on img "grid" at bounding box center [272, 275] width 172 height 93
click at [301, 267] on img "grid" at bounding box center [272, 275] width 172 height 93
click at [389, 268] on div at bounding box center [390, 317] width 11 height 11
click at [19, 102] on div at bounding box center [16, 101] width 5 height 5
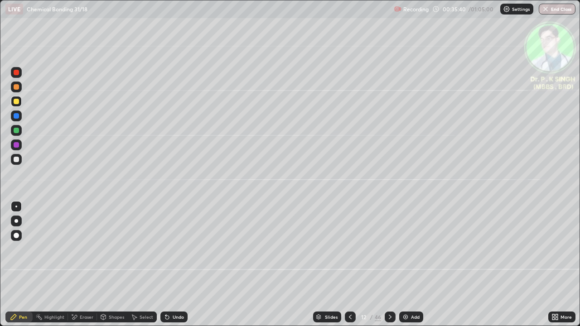
click at [387, 268] on icon at bounding box center [390, 317] width 7 height 7
click at [389, 268] on icon at bounding box center [390, 317] width 7 height 7
click at [18, 101] on div at bounding box center [16, 101] width 5 height 5
click at [350, 268] on icon at bounding box center [350, 317] width 7 height 7
click at [389, 268] on div at bounding box center [390, 317] width 11 height 11
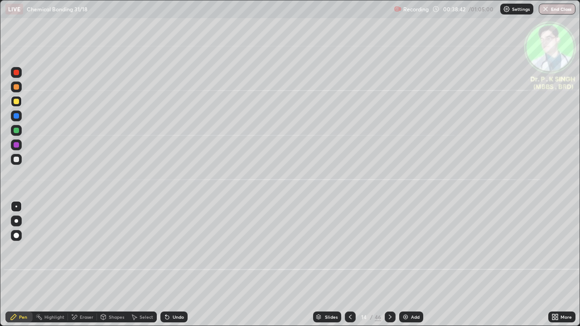
click at [389, 268] on icon at bounding box center [390, 317] width 7 height 7
click at [348, 268] on icon at bounding box center [350, 317] width 7 height 7
click at [389, 268] on icon at bounding box center [390, 317] width 7 height 7
click at [18, 103] on div at bounding box center [16, 101] width 5 height 5
click at [388, 268] on icon at bounding box center [390, 317] width 7 height 7
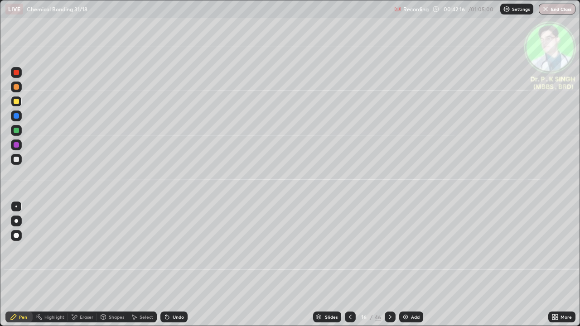
click at [349, 268] on icon at bounding box center [350, 317] width 7 height 7
click at [390, 268] on icon at bounding box center [390, 317] width 7 height 7
click at [389, 268] on icon at bounding box center [390, 317] width 3 height 5
click at [77, 268] on icon at bounding box center [74, 318] width 7 height 8
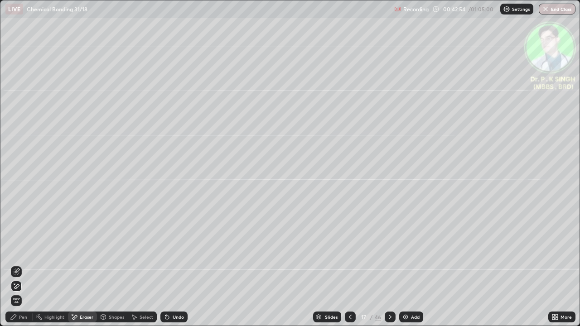
click at [21, 268] on span "Erase all" at bounding box center [16, 300] width 10 height 5
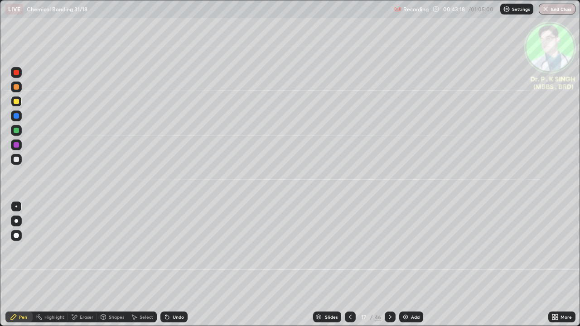
click at [350, 268] on div at bounding box center [350, 317] width 11 height 11
click at [349, 268] on icon at bounding box center [350, 317] width 7 height 7
click at [388, 268] on icon at bounding box center [390, 317] width 7 height 7
click at [389, 268] on div at bounding box center [390, 317] width 11 height 11
click at [389, 268] on icon at bounding box center [390, 317] width 7 height 7
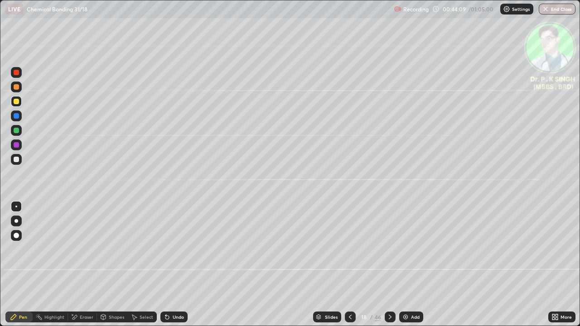
click at [15, 102] on div at bounding box center [16, 101] width 5 height 5
click at [19, 100] on div at bounding box center [16, 101] width 5 height 5
click at [389, 268] on icon at bounding box center [390, 317] width 7 height 7
click at [20, 101] on div at bounding box center [16, 101] width 11 height 11
click at [349, 268] on icon at bounding box center [350, 317] width 7 height 7
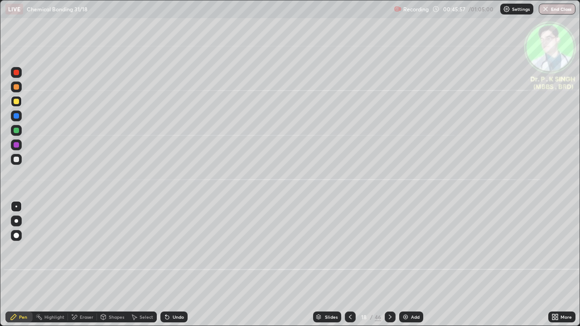
click at [387, 268] on icon at bounding box center [390, 317] width 7 height 7
click at [19, 116] on div at bounding box center [16, 115] width 5 height 5
click at [19, 116] on div at bounding box center [16, 116] width 11 height 11
click at [389, 268] on icon at bounding box center [390, 317] width 7 height 7
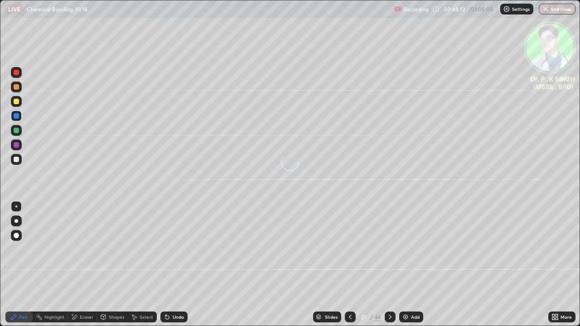
click at [18, 101] on div at bounding box center [16, 101] width 5 height 5
click at [19, 117] on div at bounding box center [16, 115] width 5 height 5
click at [18, 104] on div at bounding box center [16, 101] width 11 height 11
click at [76, 268] on icon at bounding box center [75, 317] width 5 height 5
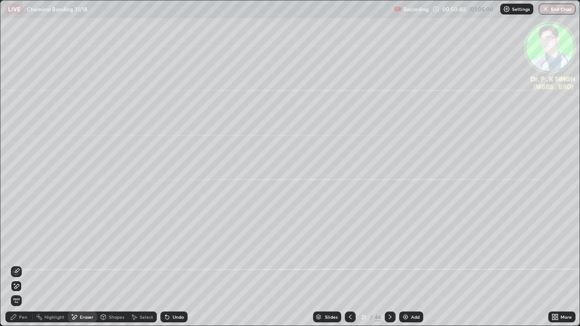
click at [17, 268] on span "Erase all" at bounding box center [16, 300] width 10 height 5
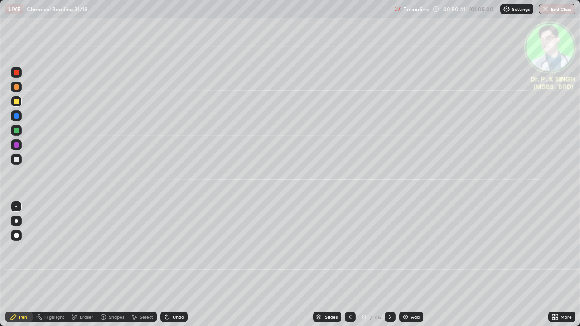
click at [17, 116] on div at bounding box center [16, 115] width 5 height 5
click at [562, 8] on button "End Class" at bounding box center [557, 9] width 37 height 11
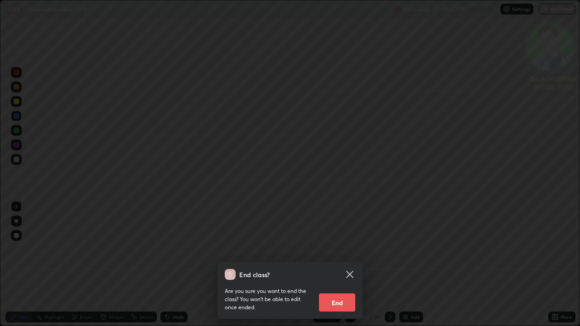
click at [332, 268] on button "End" at bounding box center [337, 303] width 36 height 18
